Goal: Transaction & Acquisition: Purchase product/service

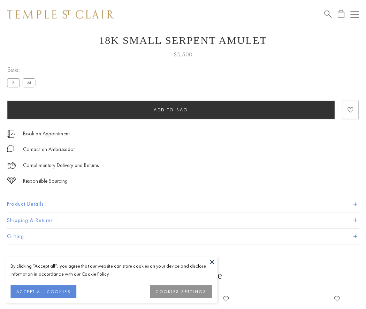
scroll to position [25, 0]
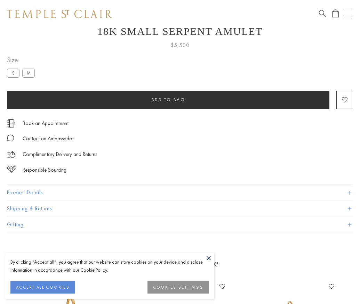
click at [168, 100] on span "Add to bag" at bounding box center [169, 100] width 34 height 6
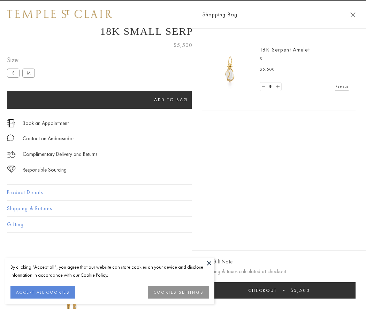
click at [283, 290] on button "Checkout $5,500" at bounding box center [278, 290] width 153 height 16
